Goal: Information Seeking & Learning: Learn about a topic

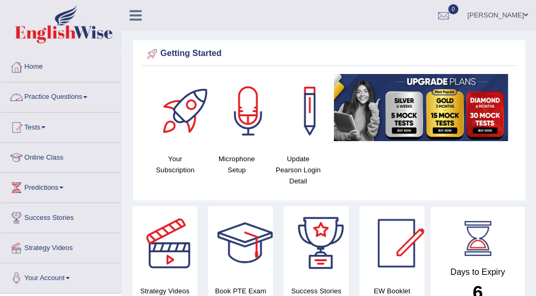
click at [87, 100] on link "Practice Questions" at bounding box center [61, 95] width 121 height 26
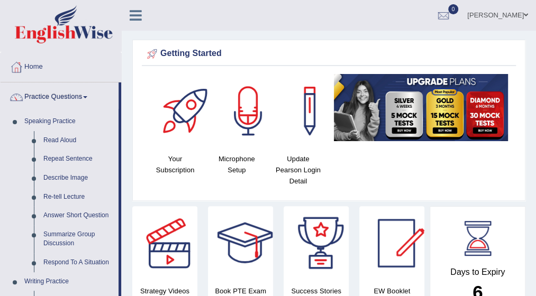
scroll to position [259, 0]
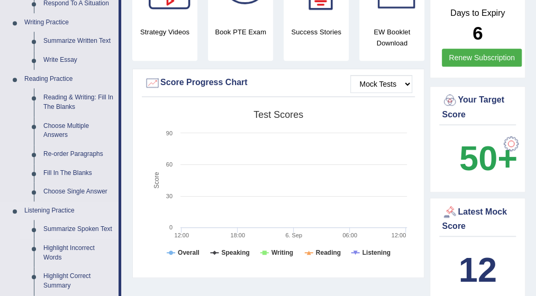
click at [78, 228] on link "Summarize Spoken Text" at bounding box center [79, 229] width 80 height 19
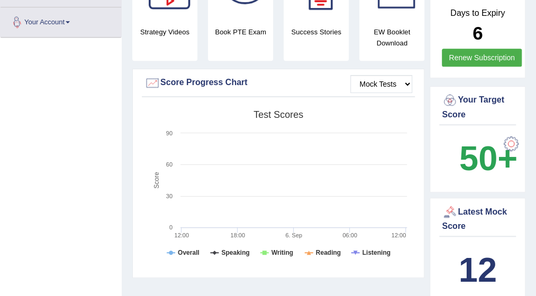
scroll to position [268, 0]
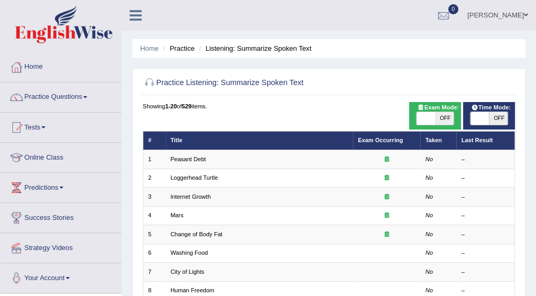
scroll to position [259, 0]
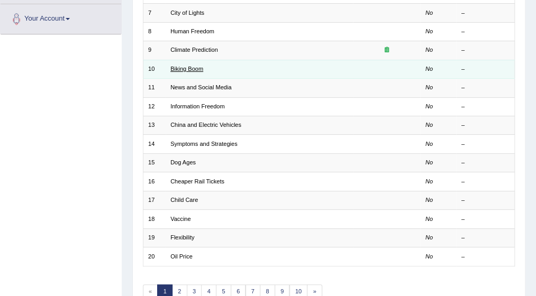
click at [192, 66] on link "Biking Boom" at bounding box center [186, 69] width 33 height 6
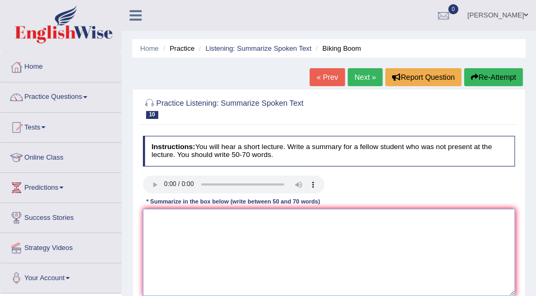
click at [206, 230] on textarea at bounding box center [329, 252] width 372 height 87
click at [305, 217] on textarea "The speaker provided a comprehensive overview of" at bounding box center [329, 252] width 372 height 87
click at [305, 218] on textarea "The speaker provided a comprehensive overview of" at bounding box center [329, 252] width 372 height 87
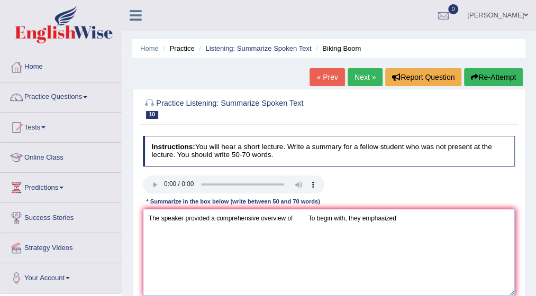
click at [292, 216] on textarea "The speaker provided a comprehensive overview of To begin with, they emphasized" at bounding box center [329, 252] width 372 height 87
click at [291, 218] on textarea "The speaker provided a comprehensive overview of To begin with, they emphasized" at bounding box center [329, 252] width 372 height 87
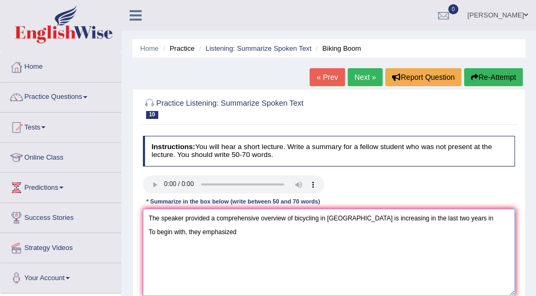
click at [462, 221] on textarea "The speaker provided a comprehensive overview of bicycling in united states is …" at bounding box center [329, 252] width 372 height 87
click at [487, 217] on textarea "The speaker provided a comprehensive overview of bicycling in united states is …" at bounding box center [329, 252] width 372 height 87
click at [502, 217] on textarea "The speaker provided a comprehensive overview of bicycling in united states is …" at bounding box center [329, 252] width 372 height 87
click at [437, 217] on textarea "The speaker provided a comprehensive overview of bicycling in united states is …" at bounding box center [329, 252] width 372 height 87
click at [437, 218] on textarea "The speaker provided a comprehensive overview of bicycling in united states is …" at bounding box center [329, 252] width 372 height 87
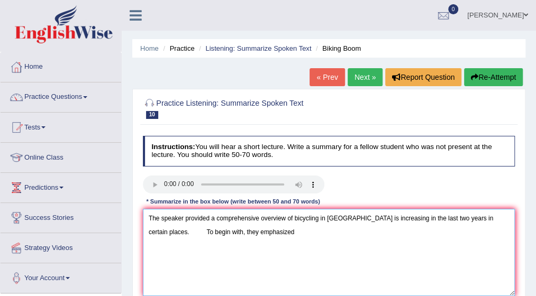
click at [438, 217] on textarea "The speaker provided a comprehensive overview of bicycling in united states is …" at bounding box center [329, 252] width 372 height 87
click at [469, 218] on textarea "The speaker provided a comprehensive overview of bicycling in united states is …" at bounding box center [329, 252] width 372 height 87
click at [235, 233] on textarea "The speaker provided a comprehensive overview of bicycling in united states is …" at bounding box center [329, 252] width 372 height 87
type textarea "The speaker provided a comprehensive overview of bicycling in united states is …"
click at [238, 233] on textarea "The speaker provided a comprehensive overview of bicycling in united states is …" at bounding box center [329, 252] width 372 height 87
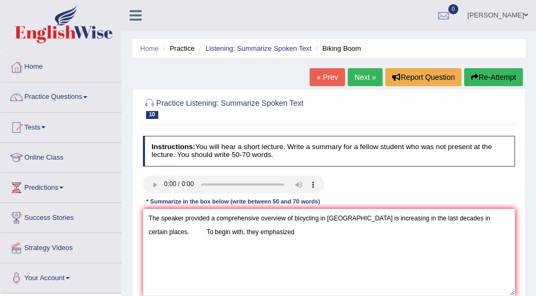
click at [371, 268] on div "Instructions: You will hear a short lecture. Write a summary for a fellow stude…" at bounding box center [328, 220] width 377 height 176
click at [237, 231] on textarea "The speaker provided a comprehensive overview of bicycling in united states is …" at bounding box center [329, 252] width 372 height 87
click at [236, 233] on textarea "The speaker provided a comprehensive overview of bicycling in united states is …" at bounding box center [329, 252] width 372 height 87
click at [239, 232] on textarea "The speaker provided a comprehensive overview of bicycling in united states is …" at bounding box center [329, 252] width 372 height 87
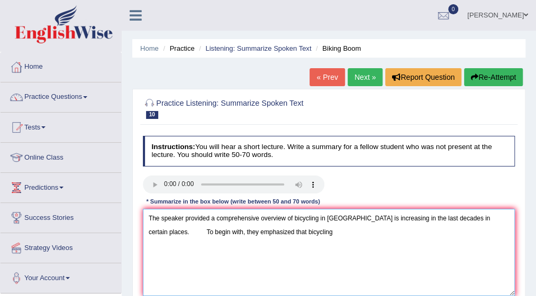
click at [274, 233] on textarea "The speaker provided a comprehensive overview of bicycling in united states is …" at bounding box center [329, 252] width 372 height 87
click at [276, 233] on textarea "The speaker provided a comprehensive overview of bicycling in united states is …" at bounding box center [329, 252] width 372 height 87
click at [327, 232] on textarea "The speaker provided a comprehensive overview of bicycling in united states is …" at bounding box center [329, 252] width 372 height 87
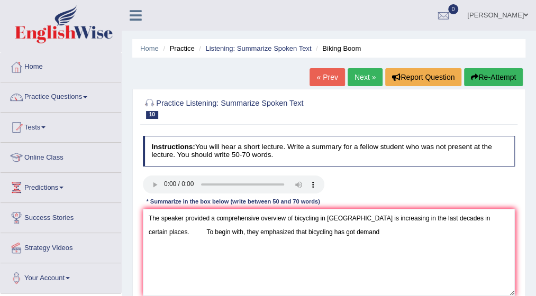
click at [335, 219] on div "Instructions: You will hear a short lecture. Write a summary for a fellow stude…" at bounding box center [328, 220] width 377 height 176
click at [326, 229] on textarea "The speaker provided a comprehensive overview of bicycling in united states is …" at bounding box center [329, 252] width 372 height 87
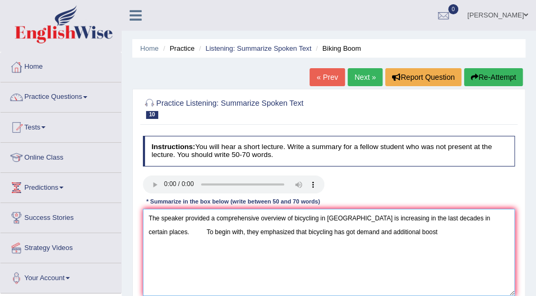
click at [378, 230] on textarea "The speaker provided a comprehensive overview of bicycling in united states is …" at bounding box center [329, 252] width 372 height 87
click at [382, 232] on textarea "The speaker provided a comprehensive overview of bicycling in united states is …" at bounding box center [329, 252] width 372 height 87
click at [450, 231] on textarea "The speaker provided a comprehensive overview of bicycling in united states is …" at bounding box center [329, 252] width 372 height 87
click at [460, 228] on textarea "The speaker provided a comprehensive overview of bicycling in united states is …" at bounding box center [329, 252] width 372 height 87
click at [451, 231] on textarea "The speaker provided a comprehensive overview of bicycling in united states is …" at bounding box center [329, 252] width 372 height 87
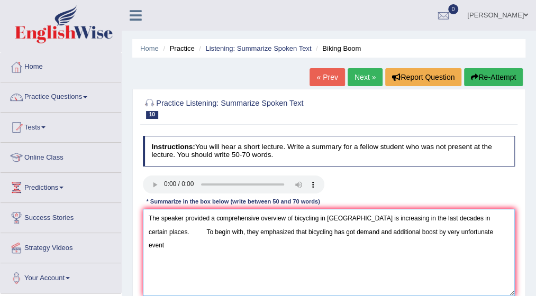
click at [455, 231] on textarea "The speaker provided a comprehensive overview of bicycling in united states is …" at bounding box center [329, 252] width 372 height 87
click at [453, 230] on textarea "The speaker provided a comprehensive overview of bicycling in united states is …" at bounding box center [329, 252] width 372 height 87
click at [168, 244] on textarea "The speaker provided a comprehensive overview of bicycling in united states is …" at bounding box center [329, 252] width 372 height 87
click at [165, 246] on textarea "The speaker provided a comprehensive overview of bicycling in united states is …" at bounding box center [329, 252] width 372 height 87
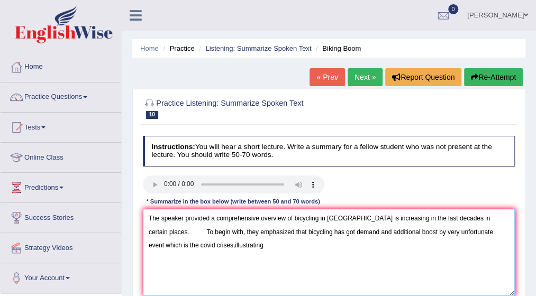
click at [167, 245] on textarea "The speaker provided a comprehensive overview of bicycling in united states is …" at bounding box center [329, 252] width 372 height 87
click at [165, 245] on textarea "The speaker provided a comprehensive overview of bicycling in united states is …" at bounding box center [329, 252] width 372 height 87
click at [166, 245] on textarea "The speaker provided a comprehensive overview of bicycling in united states is …" at bounding box center [329, 252] width 372 height 87
click at [197, 245] on textarea "The speaker provided a comprehensive overview of bicycling in united states is …" at bounding box center [329, 252] width 372 height 87
click at [232, 244] on textarea "The speaker provided a comprehensive overview of bicycling in united states is …" at bounding box center [329, 252] width 372 height 87
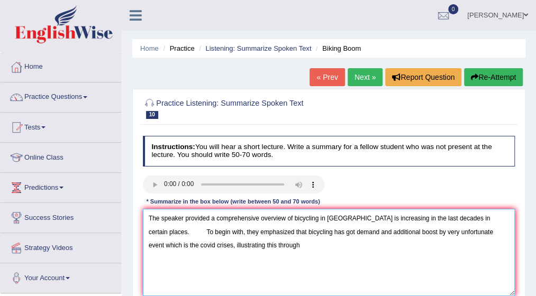
click at [163, 244] on textarea "The speaker provided a comprehensive overview of bicycling in united states is …" at bounding box center [329, 252] width 372 height 87
click at [296, 231] on textarea "The speaker provided a comprehensive overview of bicycling in united states is …" at bounding box center [329, 252] width 372 height 87
click at [399, 233] on textarea "The speaker provided a comprehensive overview of bicycling in united states is …" at bounding box center [329, 252] width 372 height 87
click at [398, 230] on textarea "The speaker provided a comprehensive overview of bicycling in united states is …" at bounding box center [329, 252] width 372 height 87
click at [398, 231] on textarea "The speaker provided a comprehensive overview of bicycling in united states is …" at bounding box center [329, 252] width 372 height 87
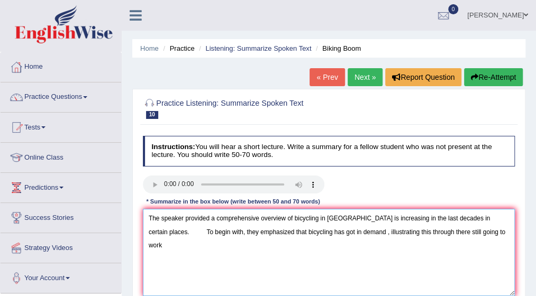
click at [411, 231] on textarea "The speaker provided a comprehensive overview of bicycling in united states is …" at bounding box center [329, 252] width 372 height 87
click at [450, 232] on textarea "The speaker provided a comprehensive overview of bicycling in united states is …" at bounding box center [329, 252] width 372 height 87
click at [401, 231] on textarea "The speaker provided a comprehensive overview of bicycling in united states is …" at bounding box center [329, 252] width 372 height 87
click at [408, 233] on textarea "The speaker provided a comprehensive overview of bicycling in united states is …" at bounding box center [329, 252] width 372 height 87
click at [412, 234] on textarea "The speaker provided a comprehensive overview of bicycling in united states is …" at bounding box center [329, 252] width 372 height 87
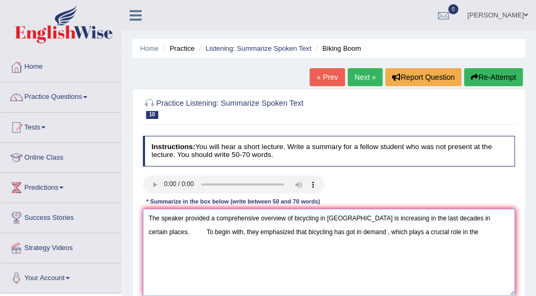
click at [418, 231] on textarea "The speaker provided a comprehensive overview of bicycling in united states is …" at bounding box center [329, 252] width 372 height 87
click at [173, 246] on textarea "The speaker provided a comprehensive overview of bicycling in united states is …" at bounding box center [329, 252] width 372 height 87
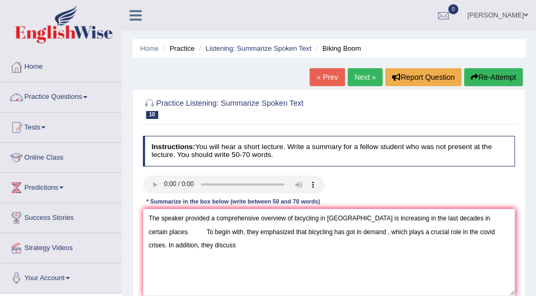
click at [86, 94] on link "Practice Questions" at bounding box center [61, 95] width 121 height 26
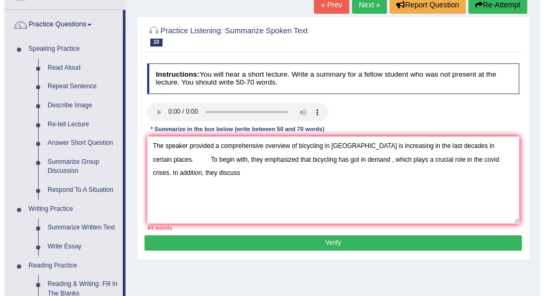
scroll to position [70, 0]
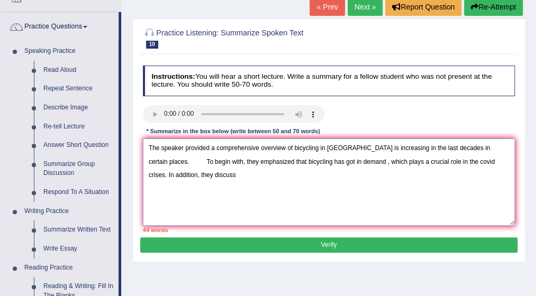
click at [176, 180] on textarea "The speaker provided a comprehensive overview of bicycling in united states is …" at bounding box center [329, 182] width 372 height 87
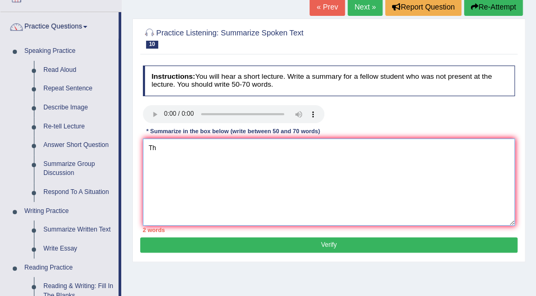
type textarea "T"
click at [154, 151] on textarea at bounding box center [329, 182] width 372 height 87
click at [151, 149] on textarea at bounding box center [329, 182] width 372 height 87
click at [178, 150] on textarea "bicicleng is in" at bounding box center [329, 182] width 372 height 87
click at [183, 148] on textarea "bicicleng is in" at bounding box center [329, 182] width 372 height 87
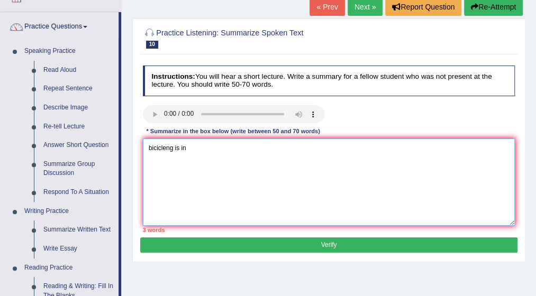
click at [187, 147] on textarea "bicicleng is in" at bounding box center [329, 182] width 372 height 87
click at [182, 150] on textarea "bicicleng in united states has increasing" at bounding box center [329, 182] width 372 height 87
drag, startPoint x: 242, startPoint y: 144, endPoint x: 307, endPoint y: 156, distance: 65.6
click at [307, 156] on textarea "bicicleng in the united states has increasing" at bounding box center [329, 182] width 372 height 87
click at [260, 149] on textarea "bicicleng in the united states has increasing" at bounding box center [329, 182] width 372 height 87
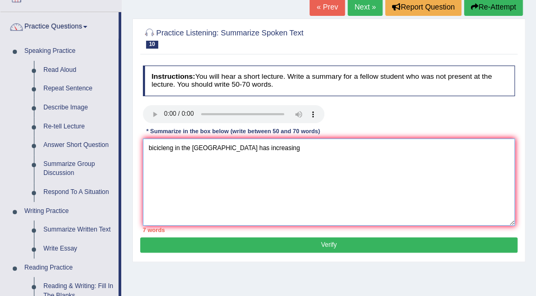
click at [241, 148] on textarea "bicicleng in the united states has increasing" at bounding box center [329, 182] width 372 height 87
click at [158, 145] on textarea "bicicleng in the united states has been increasing" at bounding box center [329, 182] width 372 height 87
click at [169, 148] on textarea "bicycleng in the united states has been increasing" at bounding box center [329, 182] width 372 height 87
click at [285, 148] on textarea "bicycling in the united states has been increasing" at bounding box center [329, 182] width 372 height 87
click at [345, 150] on textarea "bicycling in the united states has been increasing over the last dicade" at bounding box center [329, 182] width 372 height 87
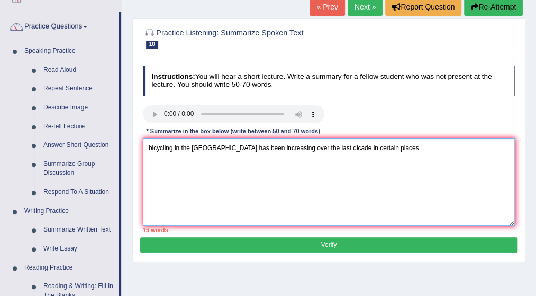
click at [368, 148] on textarea "bicycling in the united states has been increasing over the last dicade in cert…" at bounding box center [329, 182] width 372 height 87
click at [168, 162] on textarea "bicycling in the united states has been increasing over the last dicade in cert…" at bounding box center [329, 182] width 372 height 87
click at [147, 157] on textarea "bicycling in the united states has been increasing over the last dicade in cert…" at bounding box center [329, 182] width 372 height 87
click at [418, 150] on textarea "bicycling in the united states has been increasing over the last dicade in cert…" at bounding box center [329, 182] width 372 height 87
click at [145, 148] on textarea "bicycling in the united states has been increasing over the last dicade in cert…" at bounding box center [329, 182] width 372 height 87
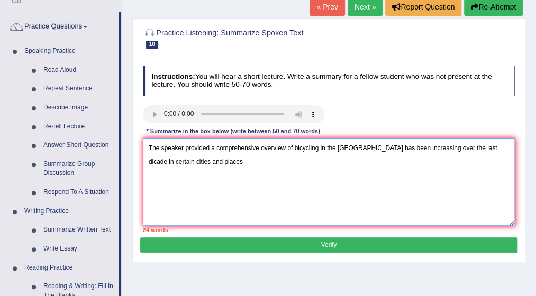
click at [217, 160] on textarea "The speaker provided a comprehensive overview of bicycling in the united states…" at bounding box center [329, 182] width 372 height 87
click at [219, 162] on textarea "The speaker provided a comprehensive overview of bicycling in the united states…" at bounding box center [329, 182] width 372 height 87
click at [221, 159] on textarea "The speaker provided a comprehensive overview of bicycling in the united states…" at bounding box center [329, 182] width 372 height 87
click at [257, 159] on textarea "The speaker provided a comprehensive overview of bicycling in the united states…" at bounding box center [329, 182] width 372 height 87
click at [259, 161] on textarea "The speaker provided a comprehensive overview of bicycling in the united states…" at bounding box center [329, 182] width 372 height 87
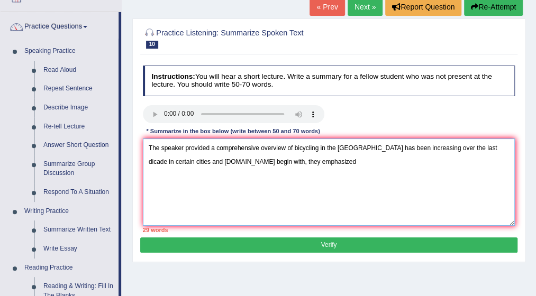
click at [306, 160] on textarea "The speaker provided a comprehensive overview of bicycling in the united states…" at bounding box center [329, 182] width 372 height 87
click at [461, 160] on textarea "The speaker provided a comprehensive overview of bicycling in the united states…" at bounding box center [329, 182] width 372 height 87
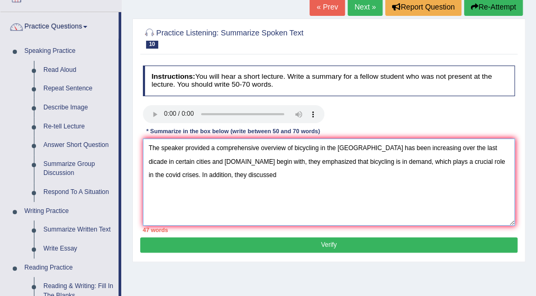
click at [224, 175] on textarea "The speaker provided a comprehensive overview of bicycling in the united states…" at bounding box center [329, 182] width 372 height 87
click at [223, 179] on textarea "The speaker provided a comprehensive overview of bicycling in the united states…" at bounding box center [329, 182] width 372 height 87
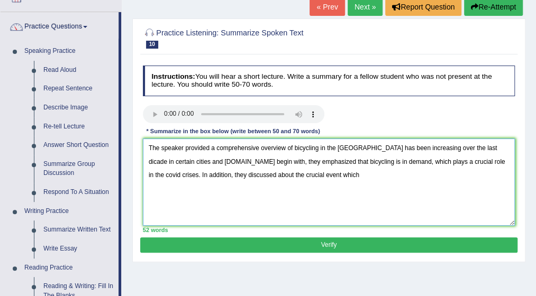
click at [270, 172] on textarea "The speaker provided a comprehensive overview of bicycling in the united states…" at bounding box center [329, 182] width 372 height 87
click at [272, 175] on textarea "The speaker provided a comprehensive overview of bicycling in the united states…" at bounding box center [329, 182] width 372 height 87
click at [320, 175] on textarea "The speaker provided a comprehensive overview of bicycling in the united states…" at bounding box center [329, 182] width 372 height 87
click at [318, 174] on textarea "The speaker provided a comprehensive overview of bicycling in the united states…" at bounding box center [329, 182] width 372 height 87
click at [370, 176] on textarea "The speaker provided a comprehensive overview of bicycling in the united states…" at bounding box center [329, 182] width 372 height 87
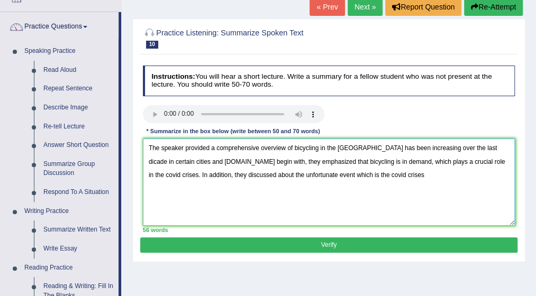
click at [378, 171] on textarea "The speaker provided a comprehensive overview of bicycling in the united states…" at bounding box center [329, 182] width 372 height 87
click at [373, 174] on textarea "The speaker provided a comprehensive overview of bicycling in the united states…" at bounding box center [329, 182] width 372 height 87
click at [217, 187] on textarea "The speaker provided a comprehensive overview of bicycling in the united states…" at bounding box center [329, 182] width 372 height 87
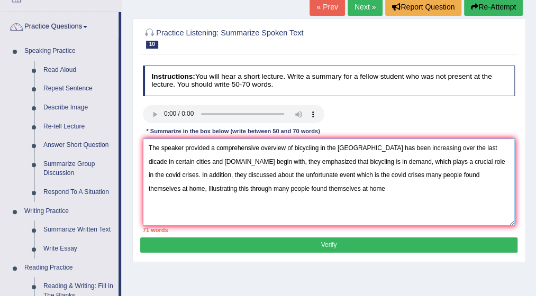
click at [482, 174] on textarea "The speaker provided a comprehensive overview of bicycling in the united states…" at bounding box center [329, 182] width 372 height 87
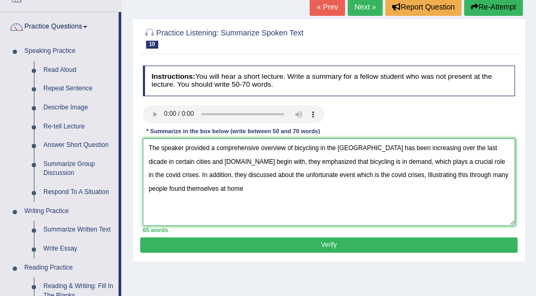
click at [205, 189] on textarea "The speaker provided a comprehensive overview of bicycling in the united states…" at bounding box center [329, 182] width 372 height 87
click at [135, 124] on div "Practice Listening: Summarize Spoken Text 10 Biking Boom Instructions: You will…" at bounding box center [328, 141] width 393 height 244
click at [205, 186] on textarea "The speaker provided a comprehensive overview of bicycling in the united states…" at bounding box center [329, 182] width 372 height 87
click at [210, 190] on textarea "The speaker provided a comprehensive overview of bicycling in the united states…" at bounding box center [329, 182] width 372 height 87
click at [299, 187] on textarea "The speaker provided a comprehensive overview of bicycling in the united states…" at bounding box center [329, 182] width 372 height 87
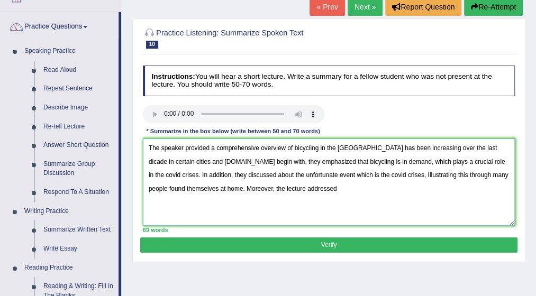
click at [301, 187] on textarea "The speaker provided a comprehensive overview of bicycling in the united states…" at bounding box center [329, 182] width 372 height 87
type textarea "The speaker provided a comprehensive overview of bicycling in the united states…"
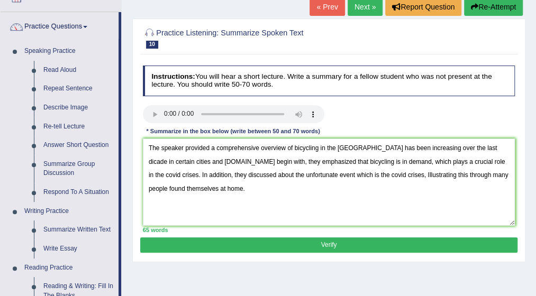
click at [332, 240] on button "Verify" at bounding box center [328, 244] width 377 height 15
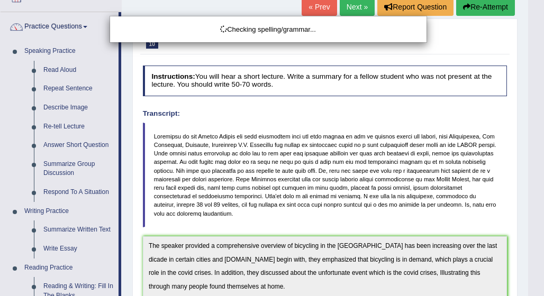
click at [535, 226] on html "Toggle navigation Home Practice Questions Speaking Practice Read Aloud Repeat S…" at bounding box center [272, 78] width 544 height 296
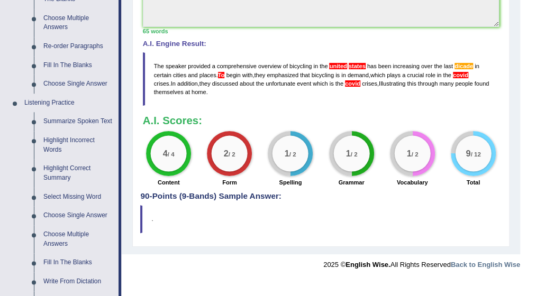
scroll to position [345, 0]
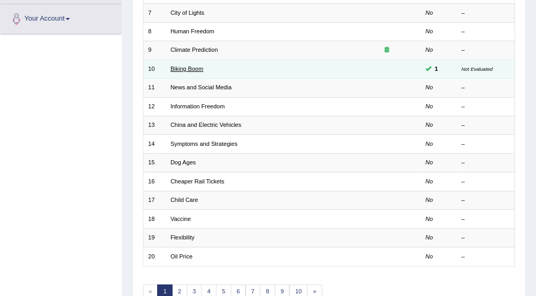
click at [192, 67] on link "Biking Boom" at bounding box center [186, 69] width 33 height 6
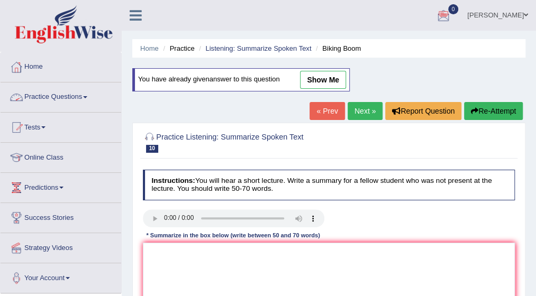
click at [89, 94] on link "Practice Questions" at bounding box center [61, 95] width 121 height 26
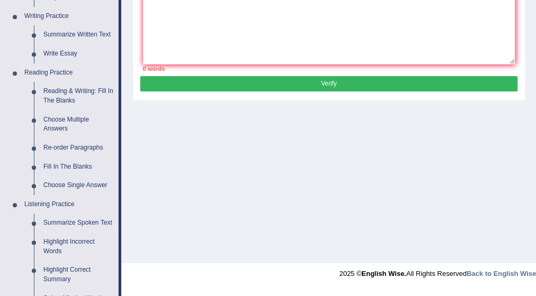
scroll to position [275, 0]
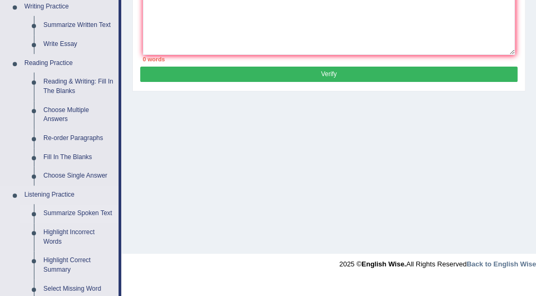
click at [74, 212] on link "Summarize Spoken Text" at bounding box center [79, 213] width 80 height 19
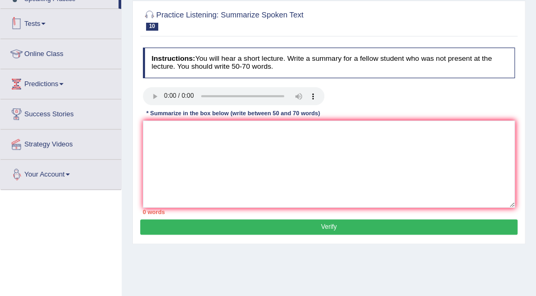
scroll to position [144, 0]
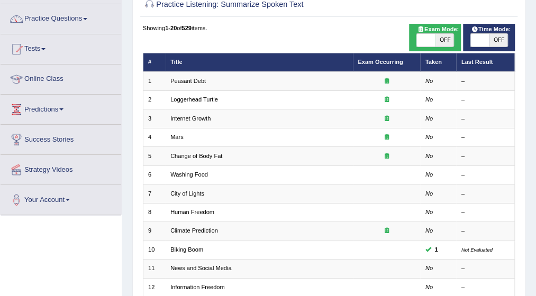
scroll to position [85, 0]
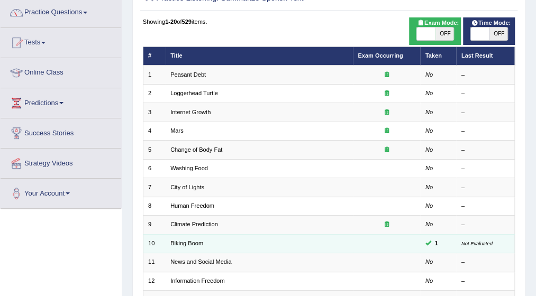
click at [434, 240] on span "1" at bounding box center [436, 244] width 10 height 10
click at [430, 240] on span at bounding box center [428, 243] width 6 height 6
click at [428, 242] on span at bounding box center [428, 243] width 6 height 6
click at [464, 241] on small "Not Evaluated" at bounding box center [476, 244] width 31 height 6
click at [209, 242] on td "Biking Boom" at bounding box center [259, 243] width 187 height 19
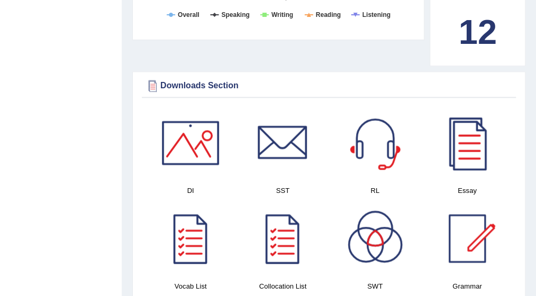
scroll to position [498, 0]
